Goal: Task Accomplishment & Management: Use online tool/utility

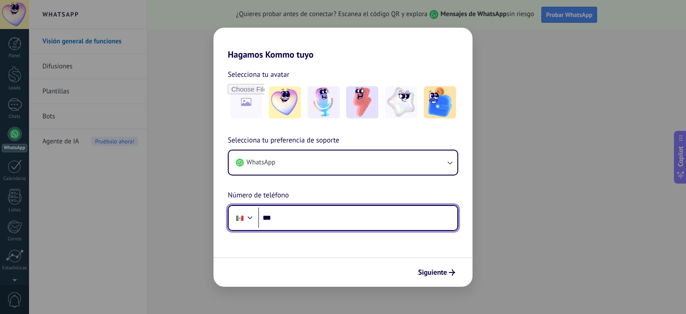
click at [328, 219] on input "***" at bounding box center [357, 218] width 199 height 21
type input "**********"
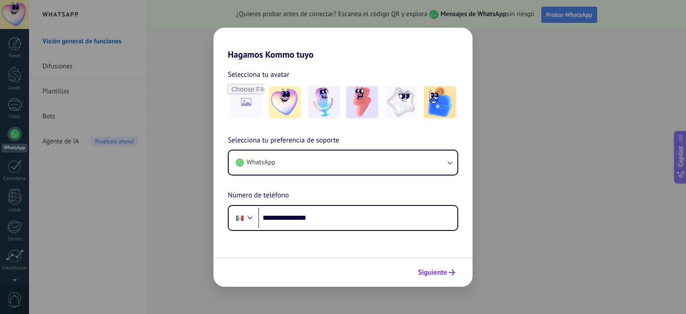
click at [438, 271] on span "Siguiente" at bounding box center [432, 272] width 29 height 6
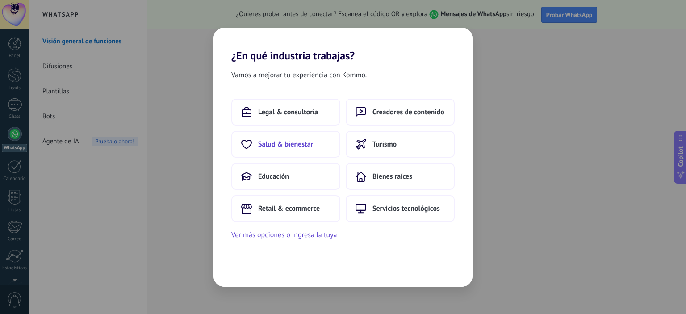
click at [307, 147] on span "Salud & bienestar" at bounding box center [285, 144] width 55 height 9
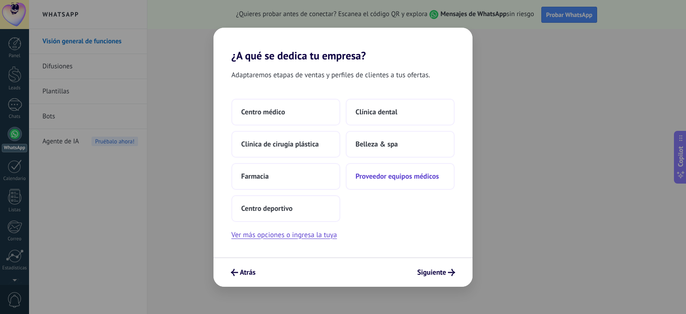
click at [412, 177] on span "Proveedor equipos médicos" at bounding box center [398, 176] width 84 height 9
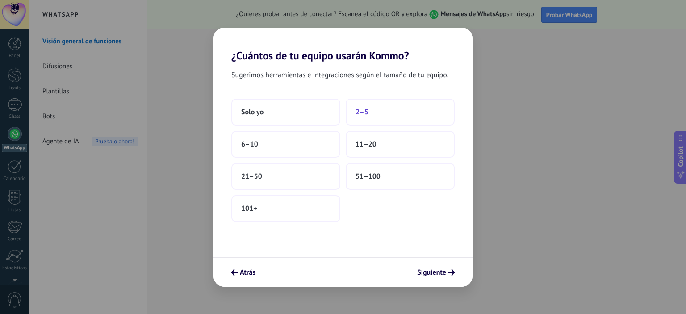
click at [361, 118] on button "2–5" at bounding box center [400, 112] width 109 height 27
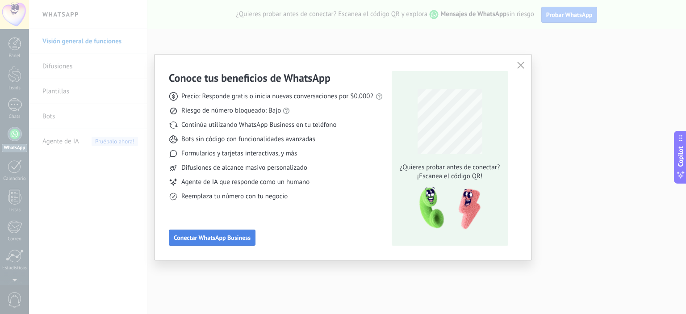
click at [241, 238] on span "Conectar WhatsApp Business" at bounding box center [212, 238] width 77 height 6
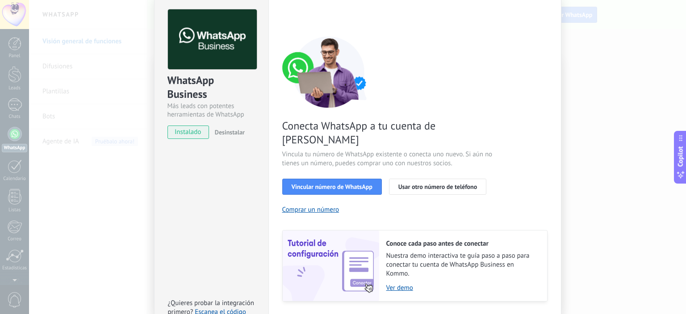
scroll to position [36, 0]
click at [361, 184] on span "Vincular número de WhatsApp" at bounding box center [332, 187] width 81 height 6
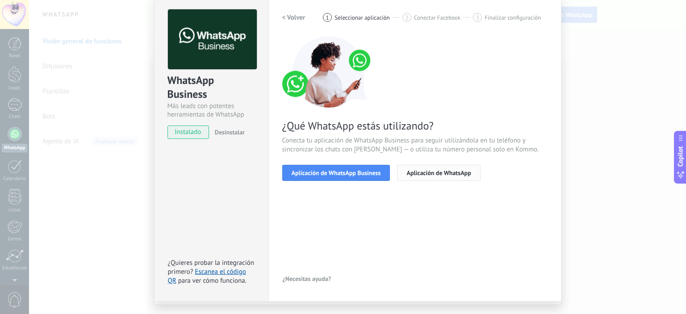
click at [437, 174] on span "Aplicación de WhatsApp" at bounding box center [439, 173] width 64 height 6
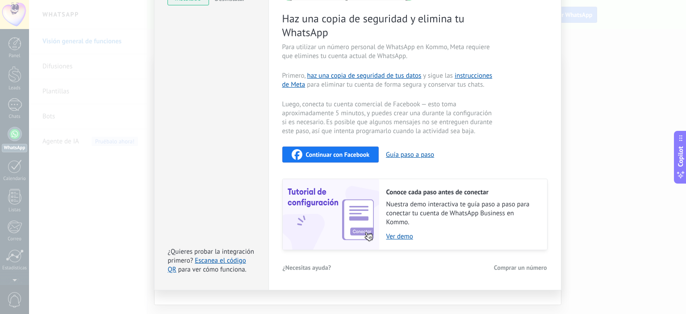
scroll to position [0, 0]
